Goal: Transaction & Acquisition: Register for event/course

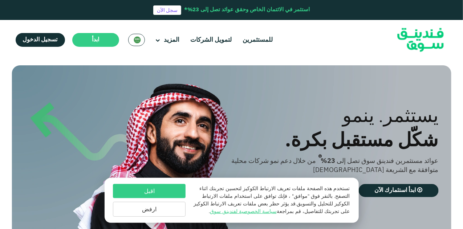
click at [140, 39] on div "السعودية English" at bounding box center [136, 40] width 17 height 12
click at [131, 44] on div "السعودية English" at bounding box center [136, 40] width 17 height 12
click at [134, 37] on img at bounding box center [137, 39] width 7 height 7
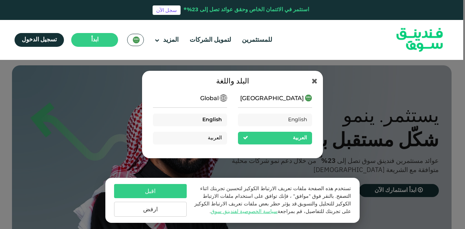
click at [216, 119] on span "English" at bounding box center [212, 119] width 20 height 5
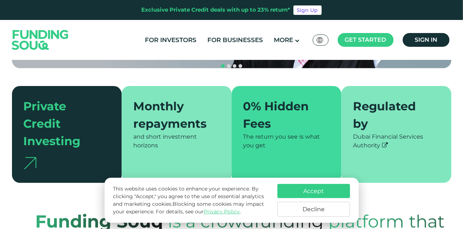
scroll to position [182, 0]
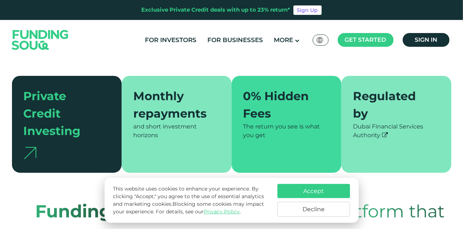
click at [309, 206] on button "Decline" at bounding box center [313, 209] width 73 height 15
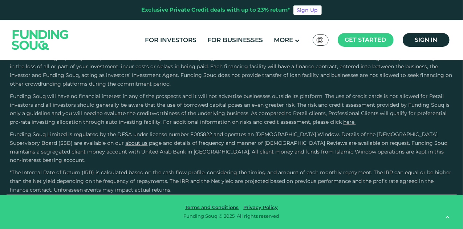
scroll to position [1307, 0]
type tc-range-slider "4"
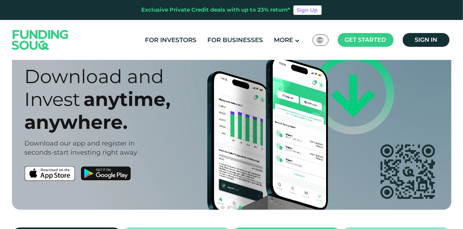
scroll to position [0, 0]
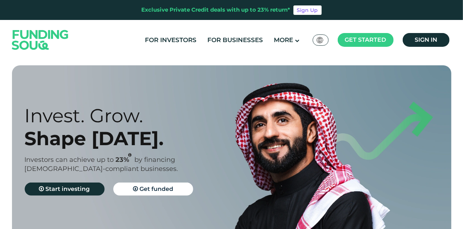
click at [285, 46] on ul "For Investors For Businesses More About Us How It Works" at bounding box center [296, 40] width 314 height 15
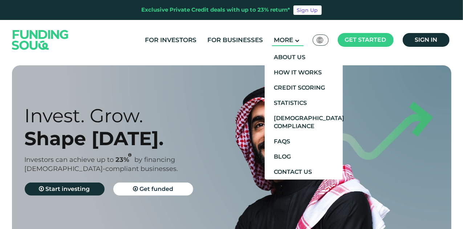
click at [293, 42] on span "More" at bounding box center [283, 39] width 19 height 7
click at [293, 67] on link "How It Works" at bounding box center [304, 72] width 78 height 15
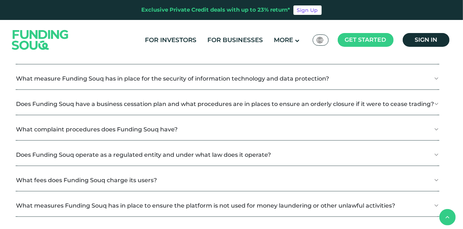
scroll to position [908, 0]
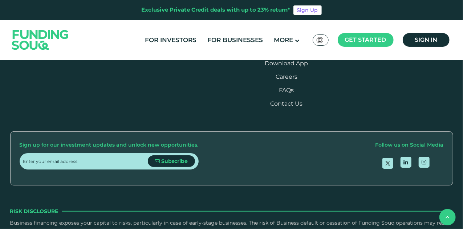
scroll to position [1198, 0]
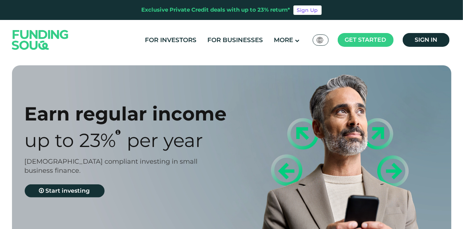
type tc-range-slider "4"
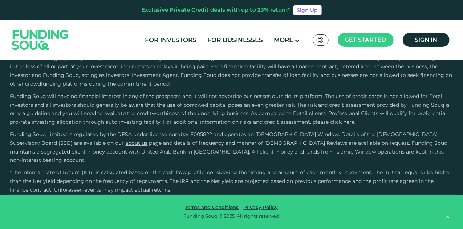
scroll to position [1343, 0]
type tc-range-slider "10000"
drag, startPoint x: 36, startPoint y: 207, endPoint x: 31, endPoint y: 203, distance: 6.9
type tc-range-slider "10000"
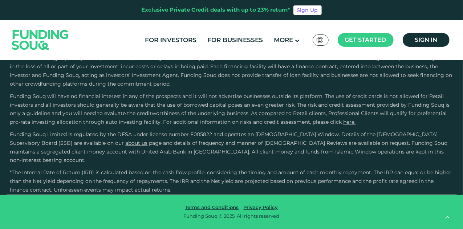
radio input "true"
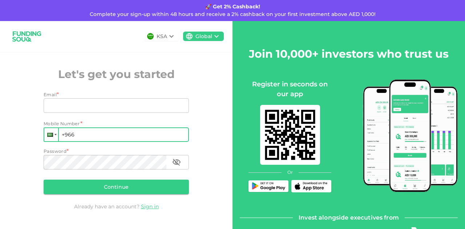
click at [50, 138] on div at bounding box center [51, 134] width 14 height 13
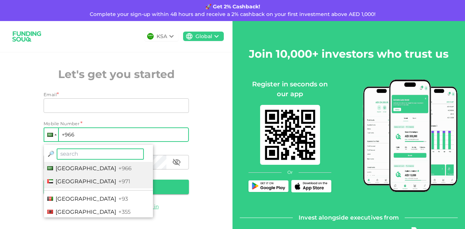
click at [69, 181] on span "United Arab Emirates" at bounding box center [86, 181] width 61 height 7
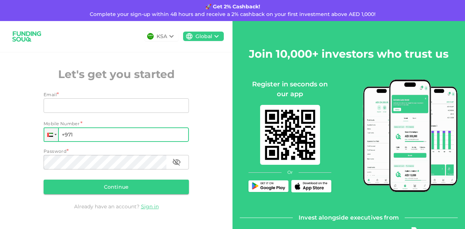
click at [91, 139] on input "+971" at bounding box center [116, 134] width 145 height 15
type input "+971 588 980 017"
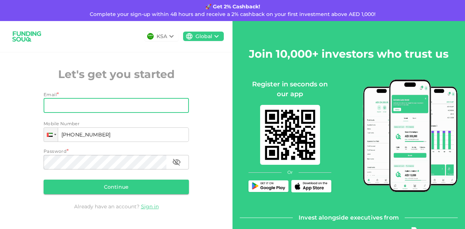
click at [95, 109] on input "Email" at bounding box center [112, 105] width 137 height 15
type input "anand2.pisharody@gmail.com"
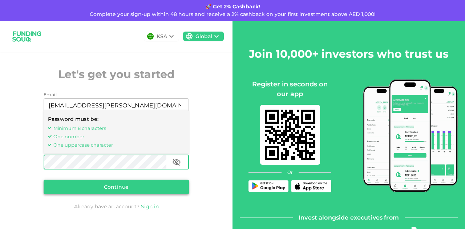
click at [126, 192] on button "Continue" at bounding box center [116, 187] width 145 height 15
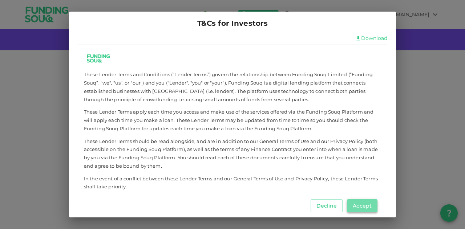
click at [363, 201] on button "Accept" at bounding box center [362, 205] width 31 height 13
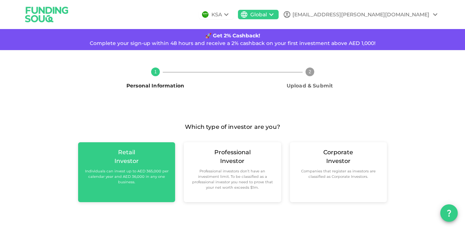
click at [139, 159] on div "Retail Investor Individuals can invest up to AED 365,000 per calendar year and …" at bounding box center [126, 166] width 85 height 37
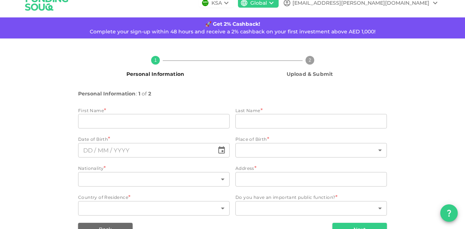
scroll to position [30, 0]
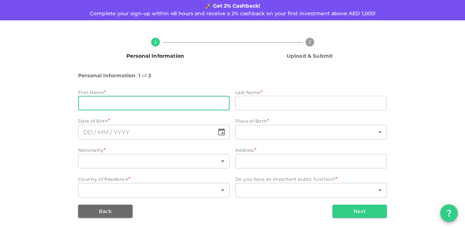
click at [159, 100] on input "firstName" at bounding box center [153, 103] width 151 height 15
type input "Anand"
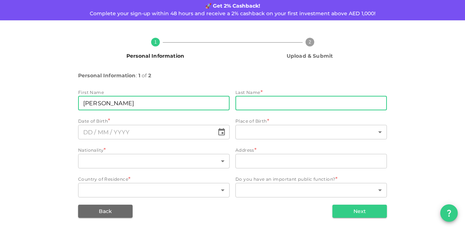
click at [236, 105] on input "lastName" at bounding box center [310, 103] width 151 height 15
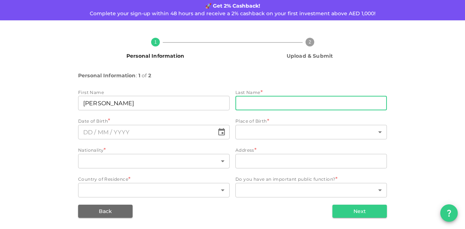
type input "Pisharody"
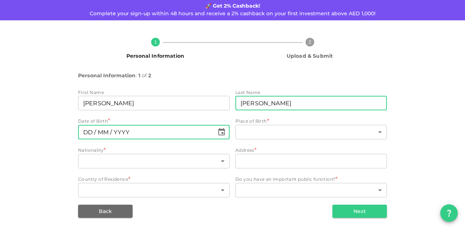
click at [191, 137] on input "⁦⁨DD⁩ / ⁨MM⁩ / ⁨YYYY⁩⁩" at bounding box center [146, 132] width 136 height 15
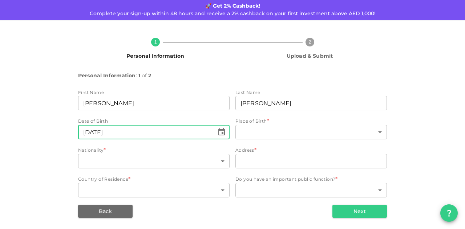
type input "⁦⁨20⁩ / ⁨05⁩ / ⁨1994⁩⁩"
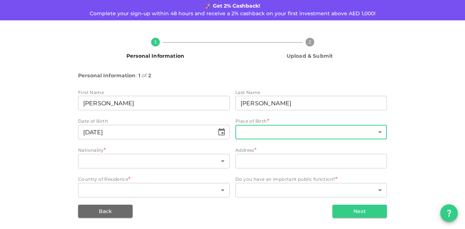
click at [344, 130] on body "KSA Global anand2.pisharody@gmail.com 🚀 Get 2% Cashback! Complete your sign-up …" at bounding box center [232, 114] width 465 height 229
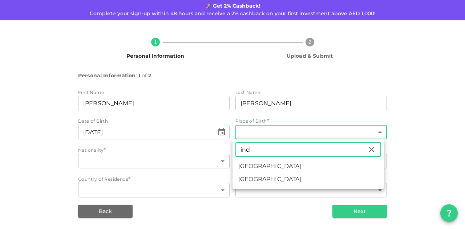
type input "ind"
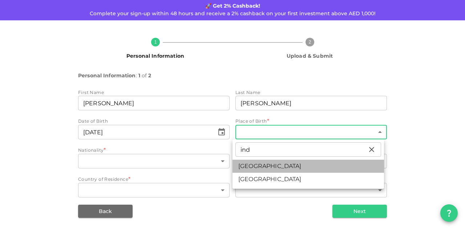
click at [285, 169] on li "India" at bounding box center [307, 166] width 151 height 13
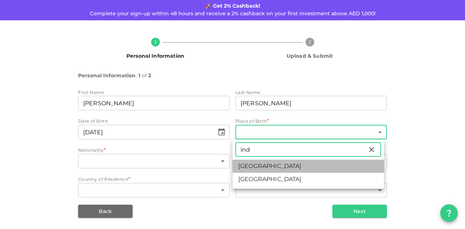
type input "88"
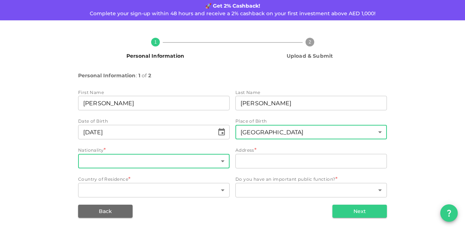
click at [189, 166] on body "KSA Global anand2.pisharody@gmail.com 🚀 Get 2% Cashback! Complete your sign-up …" at bounding box center [232, 114] width 465 height 229
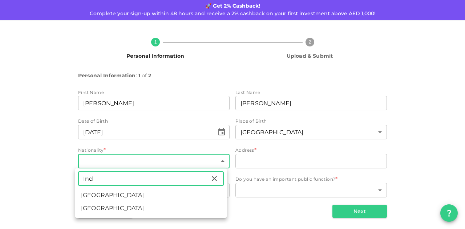
type input "Ind"
click at [169, 199] on li "India" at bounding box center [150, 195] width 151 height 13
type input "88"
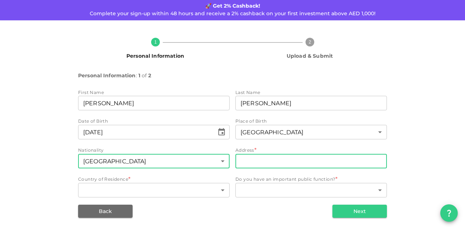
click at [257, 164] on input "address" at bounding box center [310, 161] width 151 height 15
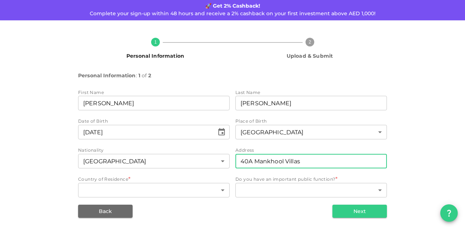
type input "40A Mankhool Villas"
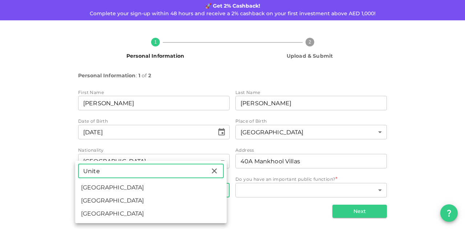
type input "Unite"
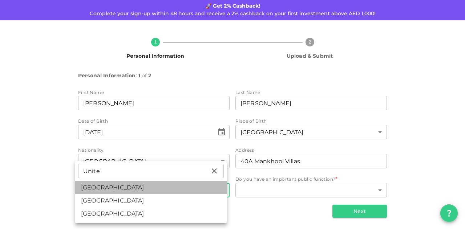
click at [103, 185] on li "United Arab Emirates" at bounding box center [150, 187] width 151 height 13
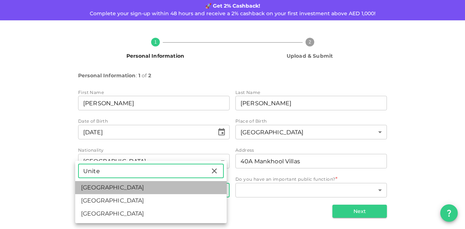
type input "2"
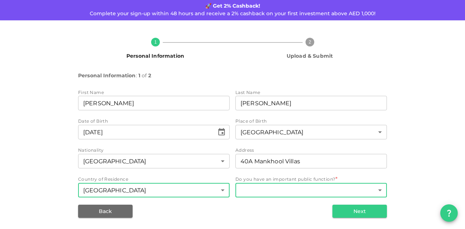
click at [256, 186] on body "KSA Global anand2.pisharody@gmail.com 🚀 Get 2% Cashback! Complete your sign-up …" at bounding box center [232, 114] width 465 height 229
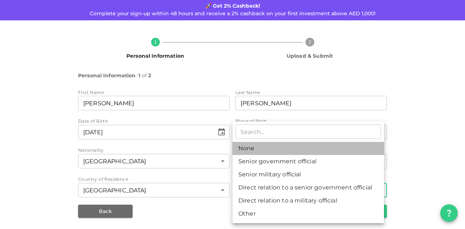
click at [251, 154] on li "None" at bounding box center [307, 148] width 151 height 13
type input "1"
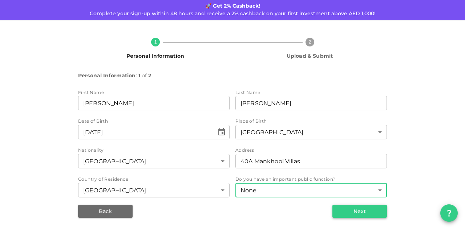
click at [346, 209] on button "Next" at bounding box center [359, 211] width 54 height 13
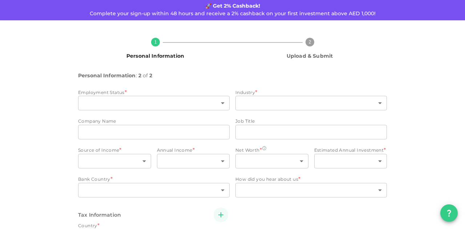
type input "2"
radio input "false"
radio input "true"
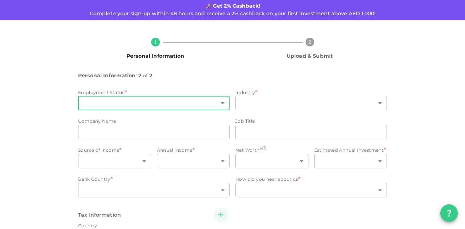
click at [102, 109] on body "KSA Global anand2.pisharody@gmail.com 🚀 Get 2% Cashback! Complete your sign-up …" at bounding box center [232, 114] width 465 height 229
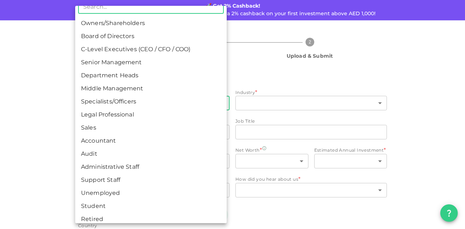
scroll to position [15, 0]
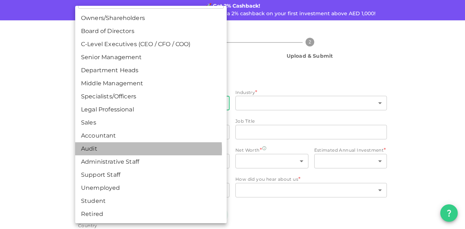
click at [101, 150] on li "Audit" at bounding box center [150, 148] width 151 height 13
type input "11"
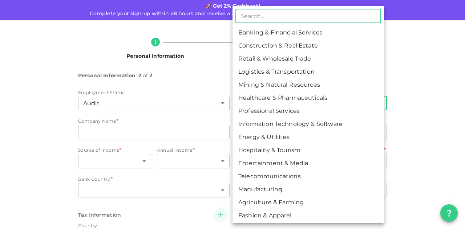
click at [249, 105] on body "KSA Global anand2.pisharody@gmail.com 🚀 Get 2% Cashback! Complete your sign-up …" at bounding box center [232, 114] width 465 height 229
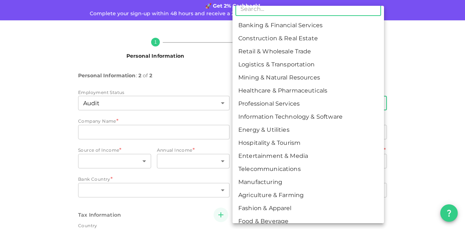
scroll to position [0, 0]
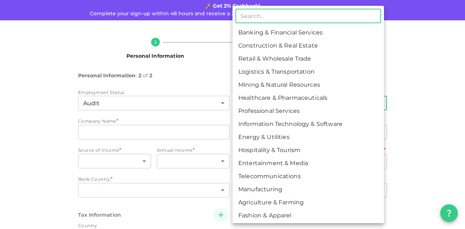
click at [270, 108] on li "Professional Services" at bounding box center [307, 111] width 151 height 13
type input "7"
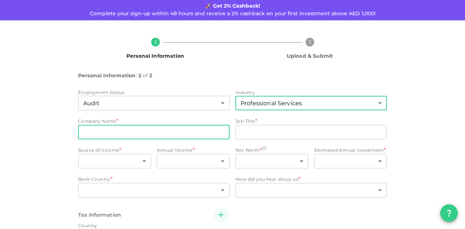
click at [146, 133] on input "companyName" at bounding box center [153, 132] width 151 height 15
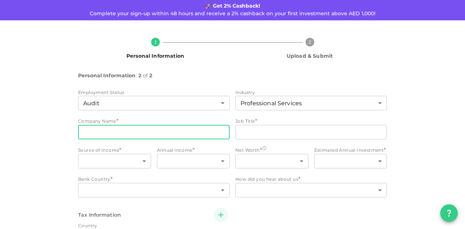
type input "S"
type input "Deloitte"
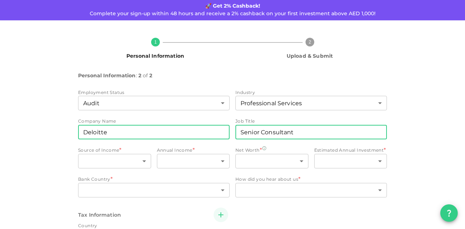
type input "Senior Consultant"
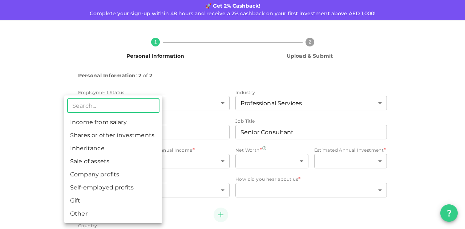
click at [75, 119] on li "Income from salary" at bounding box center [113, 122] width 98 height 13
type input "1"
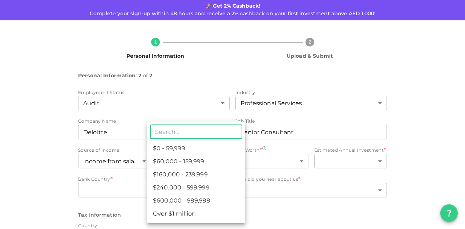
click at [184, 163] on body "KSA Global anand2.pisharody@gmail.com 🚀 Get 2% Cashback! Complete your sign-up …" at bounding box center [232, 114] width 465 height 229
click at [180, 162] on li "$60,000 - 159,999" at bounding box center [196, 161] width 98 height 13
type input "2"
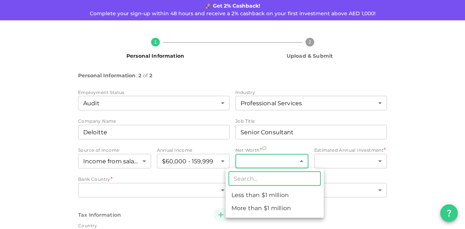
click at [285, 161] on body "KSA Global anand2.pisharody@gmail.com 🚀 Get 2% Cashback! Complete your sign-up …" at bounding box center [232, 114] width 465 height 229
click at [276, 192] on li "Less than $1 million" at bounding box center [274, 195] width 98 height 13
type input "1"
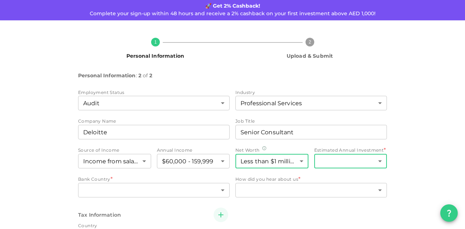
click at [326, 160] on body "KSA Global anand2.pisharody@gmail.com 🚀 Get 2% Cashback! Complete your sign-up …" at bounding box center [232, 114] width 465 height 229
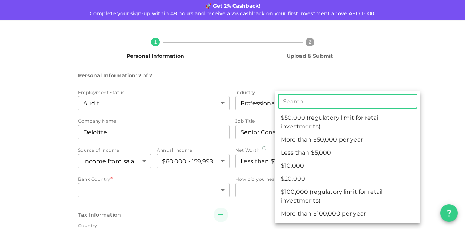
click at [448, 117] on div at bounding box center [232, 114] width 465 height 229
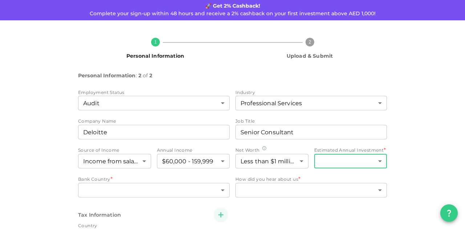
click at [362, 163] on body "KSA Global anand2.pisharody@gmail.com 🚀 Get 2% Cashback! Complete your sign-up …" at bounding box center [232, 114] width 465 height 229
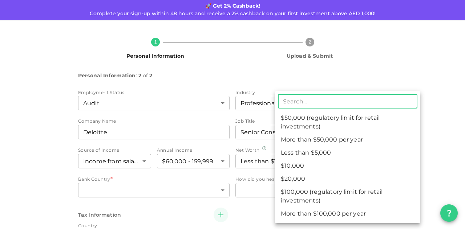
click at [307, 154] on li "Less than $5,000" at bounding box center [347, 152] width 145 height 13
type input "1"
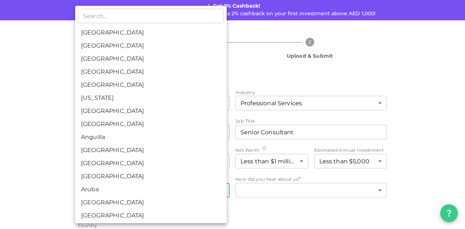
click at [179, 193] on body "KSA Global anand2.pisharody@gmail.com 🚀 Get 2% Cashback! Complete your sign-up …" at bounding box center [232, 114] width 465 height 229
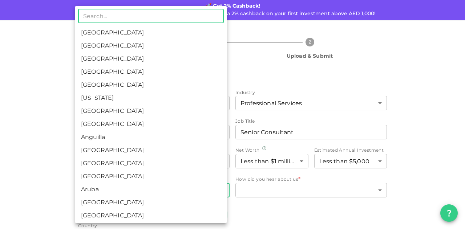
click at [118, 45] on li "United Arab Emirates" at bounding box center [150, 45] width 151 height 13
type input "2"
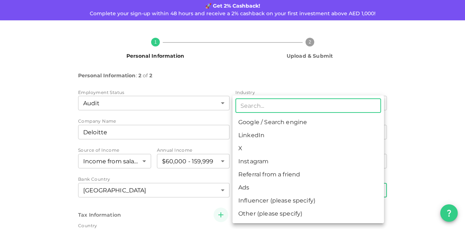
click at [279, 189] on body "KSA Global anand2.pisharody@gmail.com 🚀 Get 2% Cashback! Complete your sign-up …" at bounding box center [232, 114] width 465 height 229
click at [249, 123] on li "Google / Search engine" at bounding box center [307, 122] width 151 height 13
type input "1"
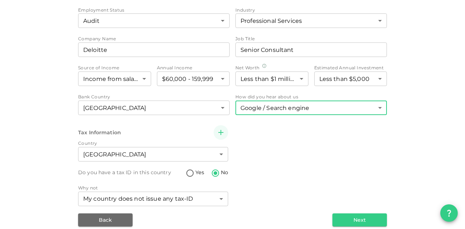
scroll to position [121, 0]
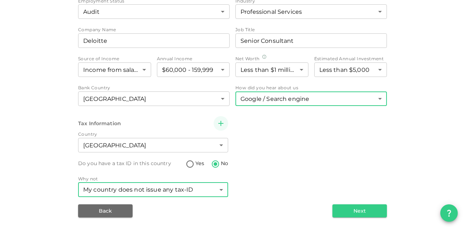
click at [169, 189] on body "KSA Global anand2.pisharody@gmail.com 🚀 Get 2% Cashback! Complete your sign-up …" at bounding box center [232, 114] width 465 height 229
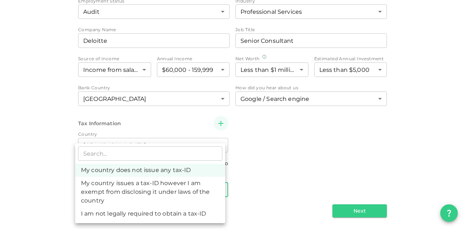
click at [294, 155] on div at bounding box center [232, 114] width 465 height 229
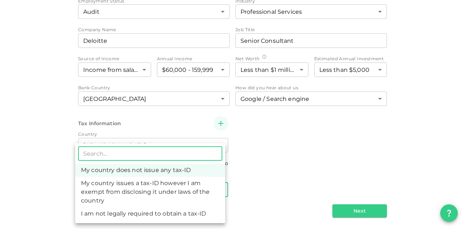
click at [188, 191] on body "KSA Global anand2.pisharody@gmail.com 🚀 Get 2% Cashback! Complete your sign-up …" at bounding box center [232, 114] width 465 height 229
click at [170, 172] on li "My country does not issue any tax-ID" at bounding box center [150, 170] width 150 height 13
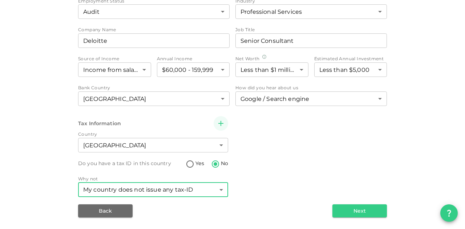
click at [179, 188] on body "KSA Global anand2.pisharody@gmail.com 🚀 Get 2% Cashback! Complete your sign-up …" at bounding box center [232, 114] width 465 height 229
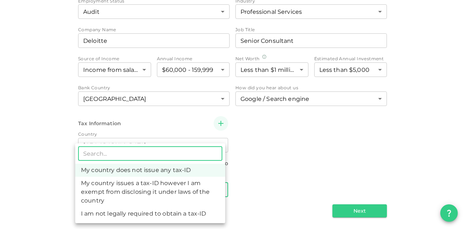
click at [183, 209] on li "I am not legally required to obtain a tax-ID" at bounding box center [150, 213] width 150 height 13
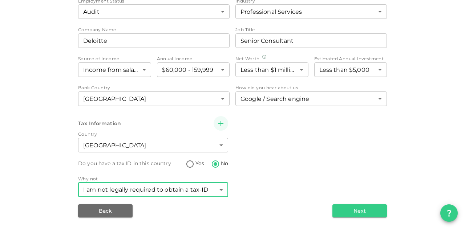
click at [204, 191] on body "KSA Global anand2.pisharody@gmail.com 🚀 Get 2% Cashback! Complete your sign-up …" at bounding box center [232, 114] width 465 height 229
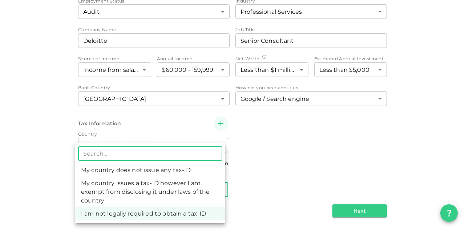
click at [182, 172] on li "My country does not issue any tax-ID" at bounding box center [150, 170] width 150 height 13
type input "1"
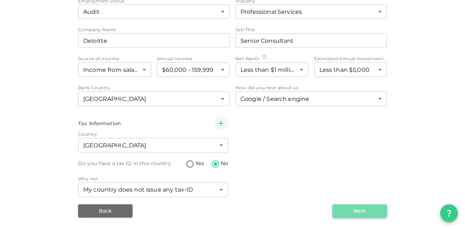
click at [335, 206] on button "Next" at bounding box center [359, 210] width 54 height 13
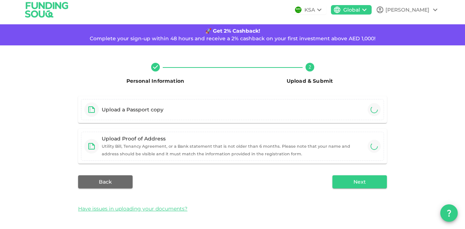
scroll to position [4, 0]
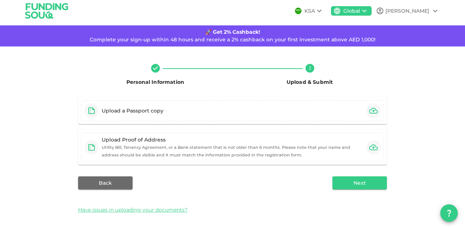
click at [422, 8] on div "Anand" at bounding box center [407, 11] width 44 height 8
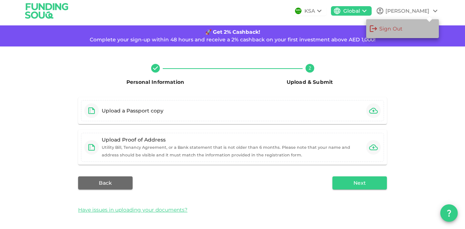
click at [403, 28] on div "Sign Out" at bounding box center [386, 28] width 35 height 15
